Goal: Task Accomplishment & Management: Complete application form

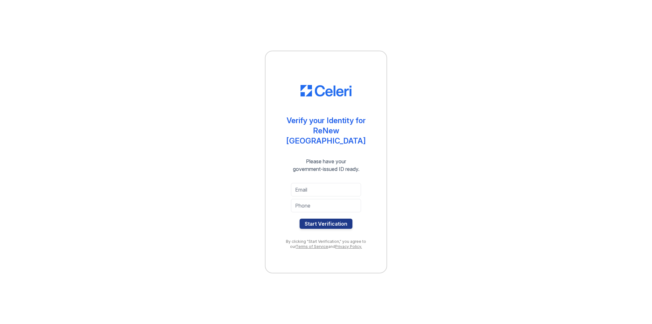
type input "crizelbrown@gmail.com"
click at [339, 199] on input "tel" at bounding box center [326, 205] width 70 height 13
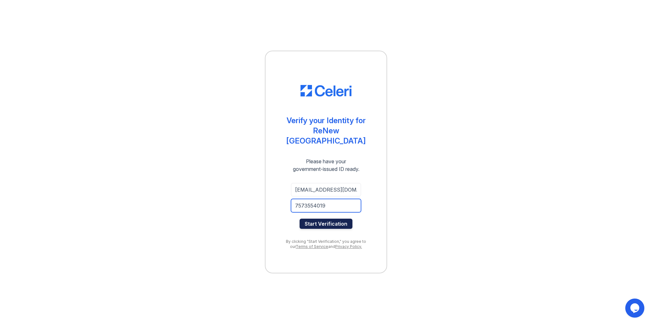
type input "7573554019"
click at [330, 220] on button "Start Verification" at bounding box center [326, 224] width 53 height 10
